Goal: Transaction & Acquisition: Purchase product/service

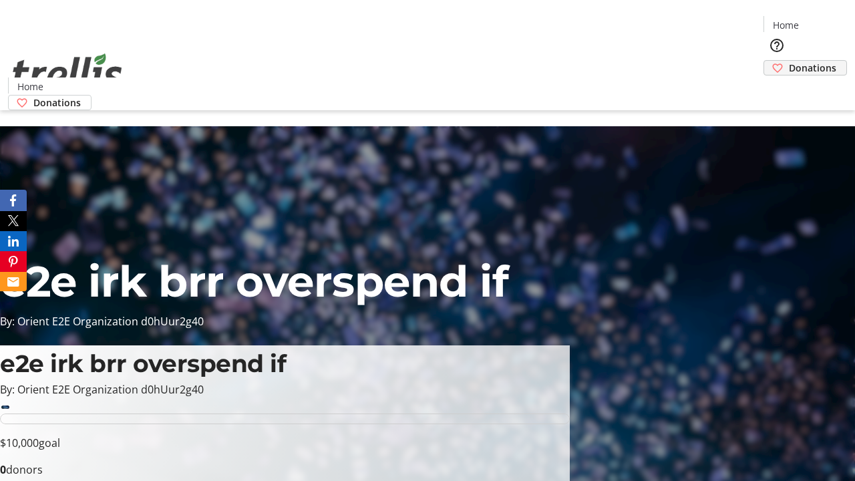
click at [788, 61] on span "Donations" at bounding box center [811, 68] width 47 height 14
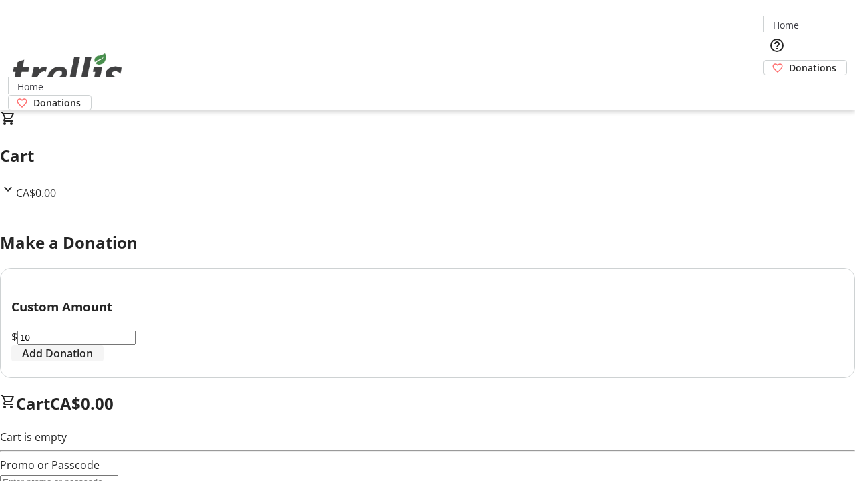
click at [93, 361] on span "Add Donation" at bounding box center [57, 353] width 71 height 16
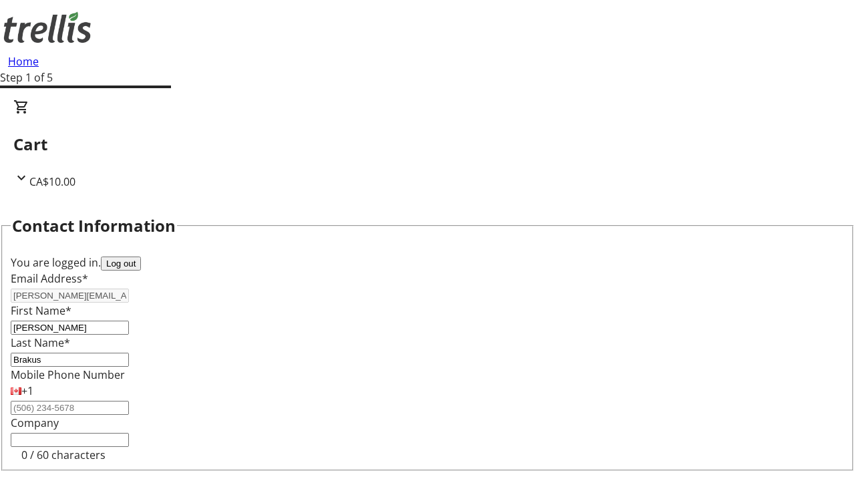
select select "CA"
type input "[STREET_ADDRESS][PERSON_NAME]"
type input "Kelowna"
select select "BC"
type input "Kelowna"
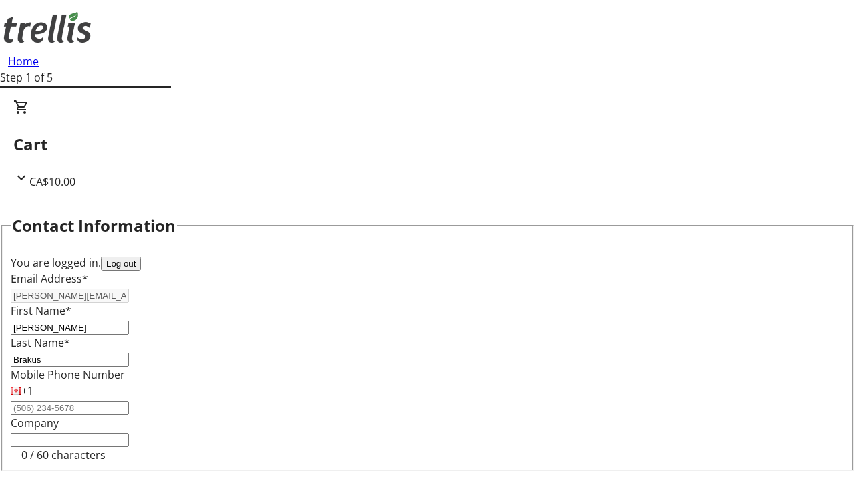
type input "V1Y 0C2"
